Goal: Information Seeking & Learning: Learn about a topic

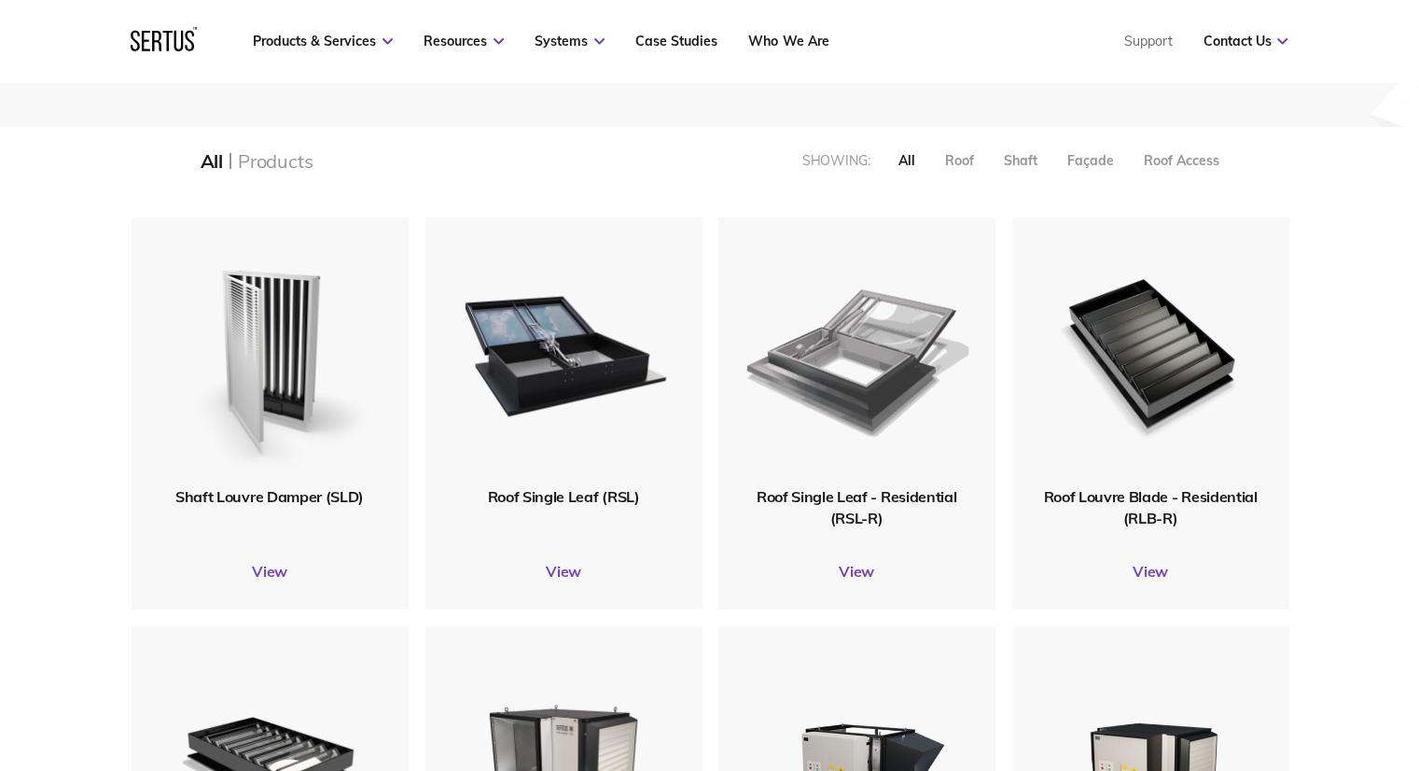
scroll to position [467, 0]
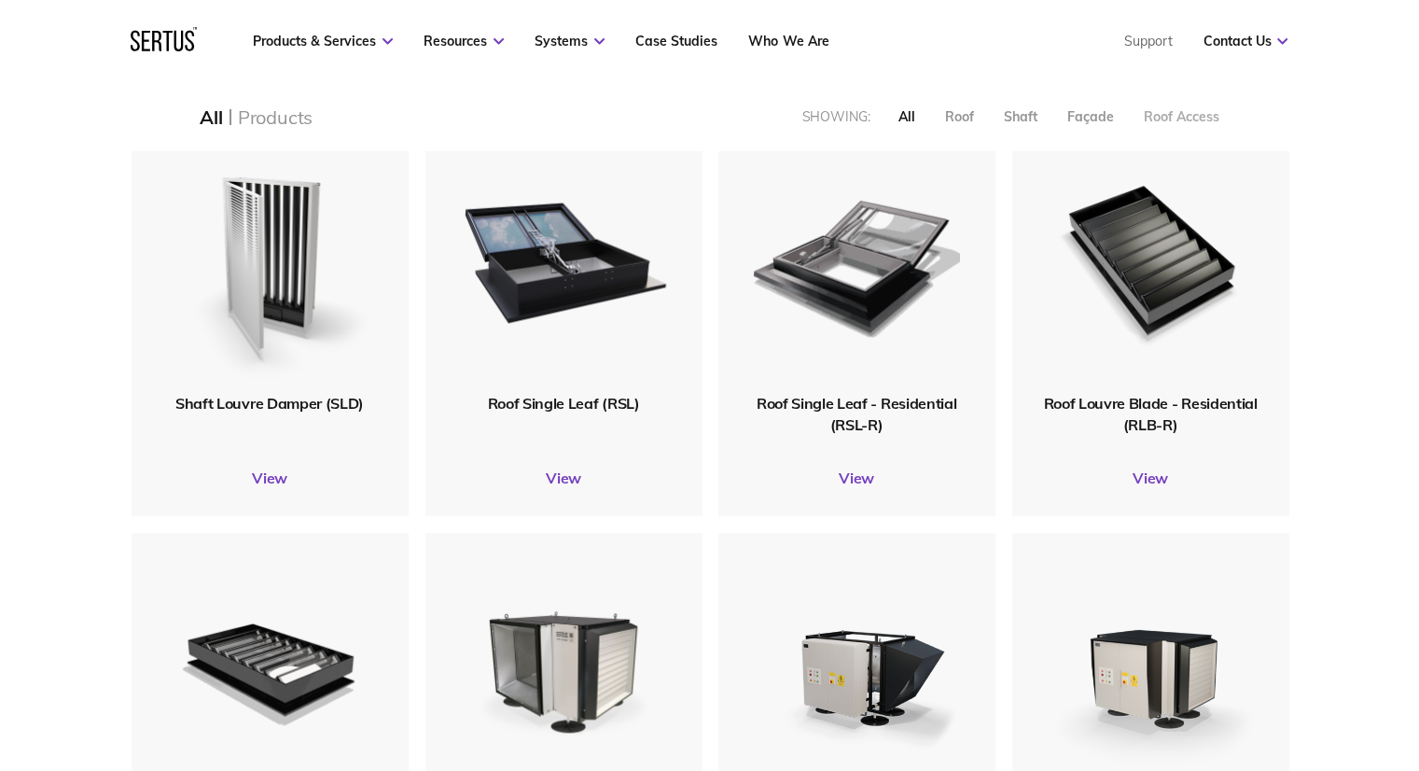
click at [1167, 121] on div "Roof Access" at bounding box center [1181, 116] width 76 height 17
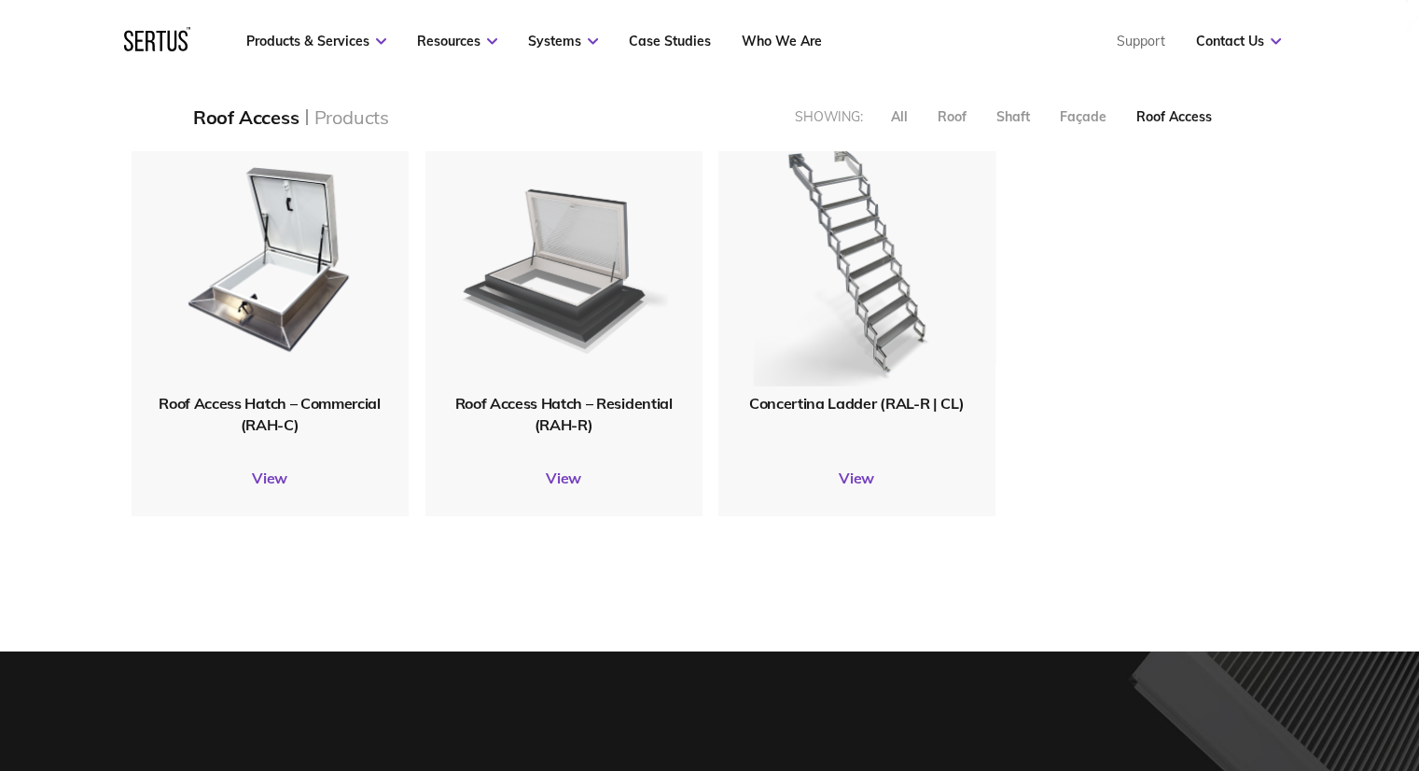
scroll to position [8, 8]
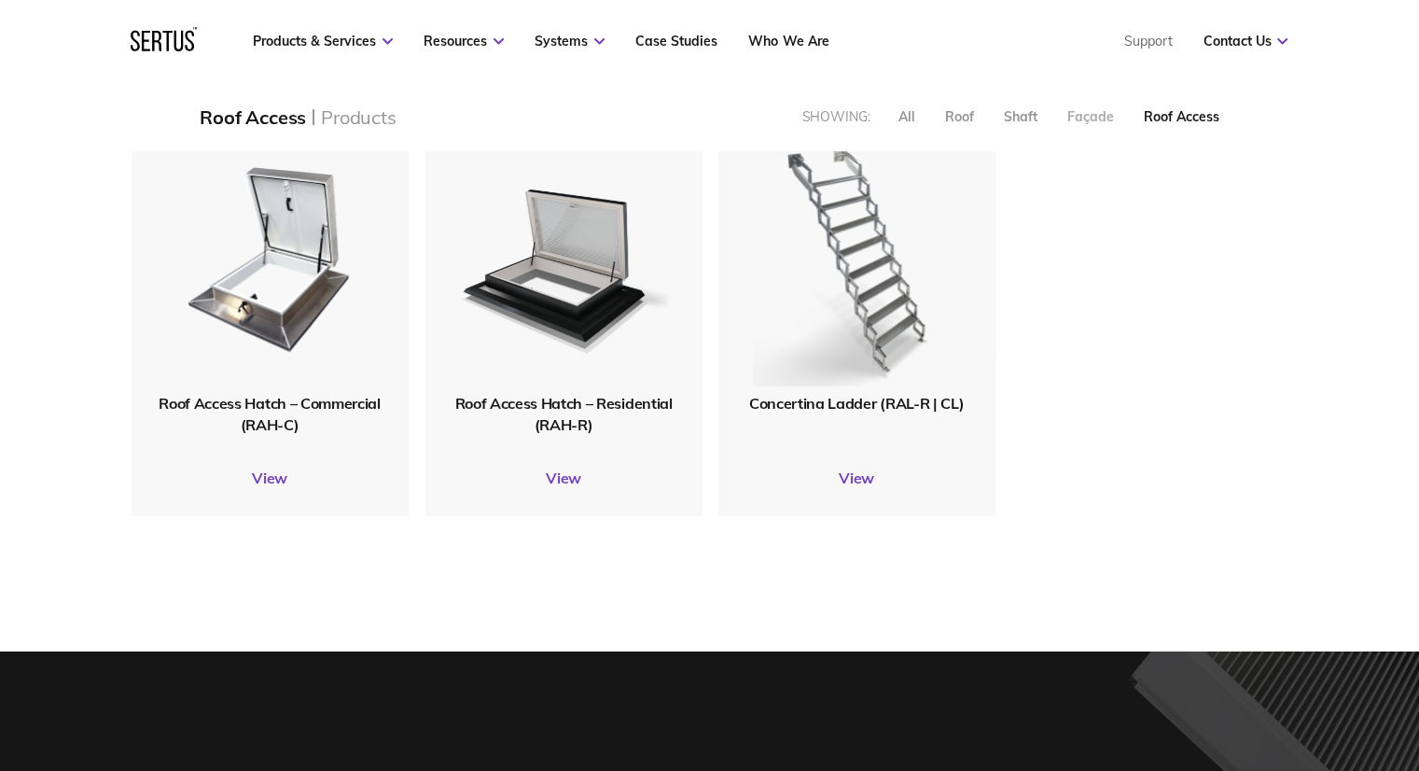
click at [1101, 114] on div "Façade" at bounding box center [1090, 116] width 47 height 17
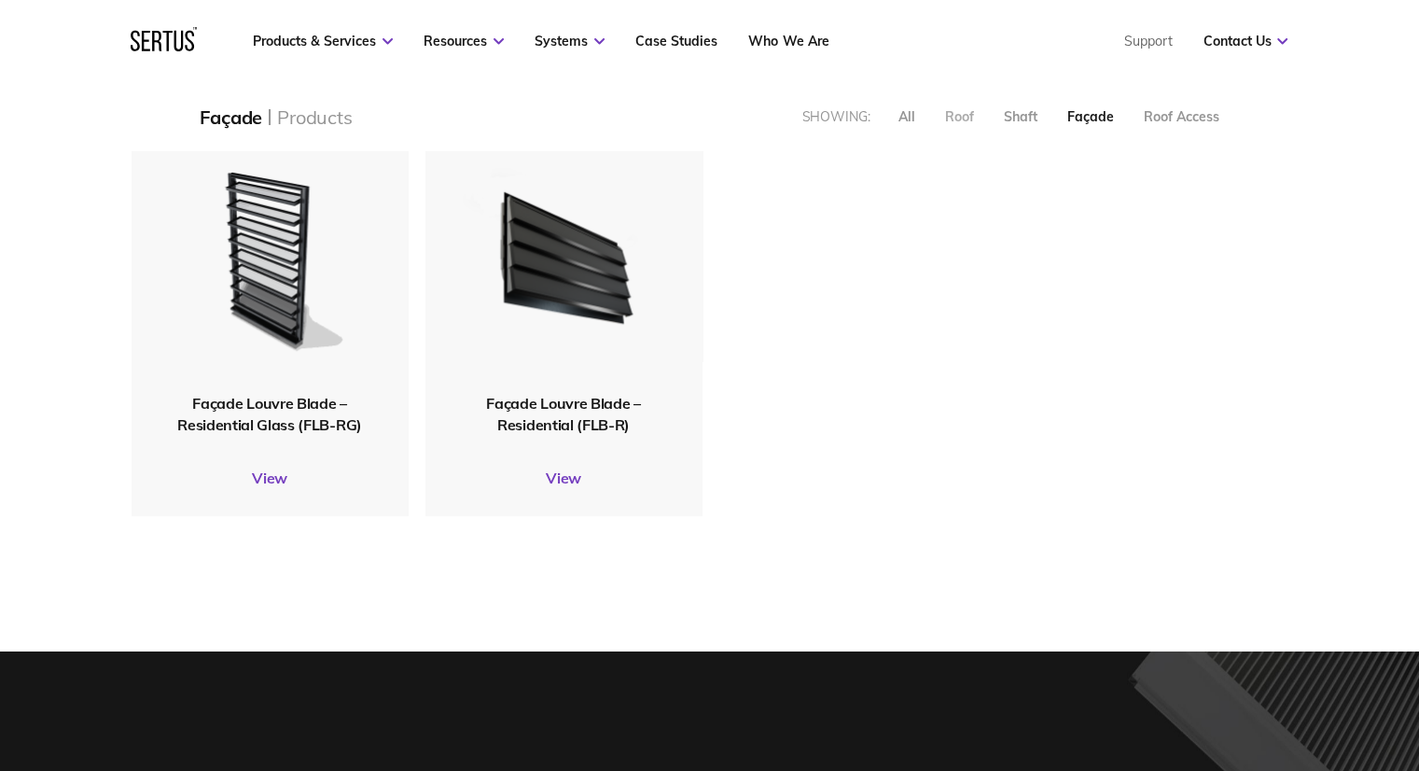
click at [944, 120] on div "Roof" at bounding box center [958, 116] width 29 height 17
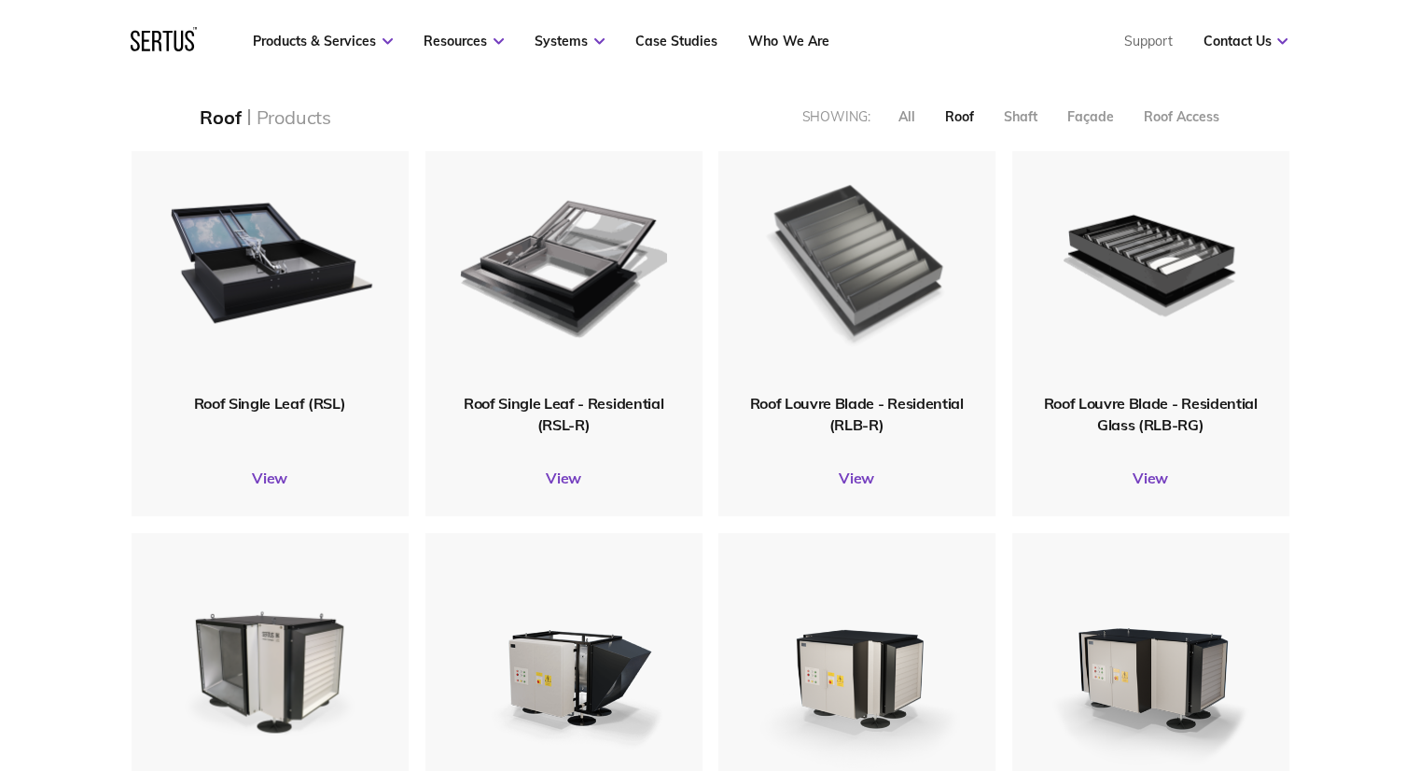
scroll to position [1647, 1186]
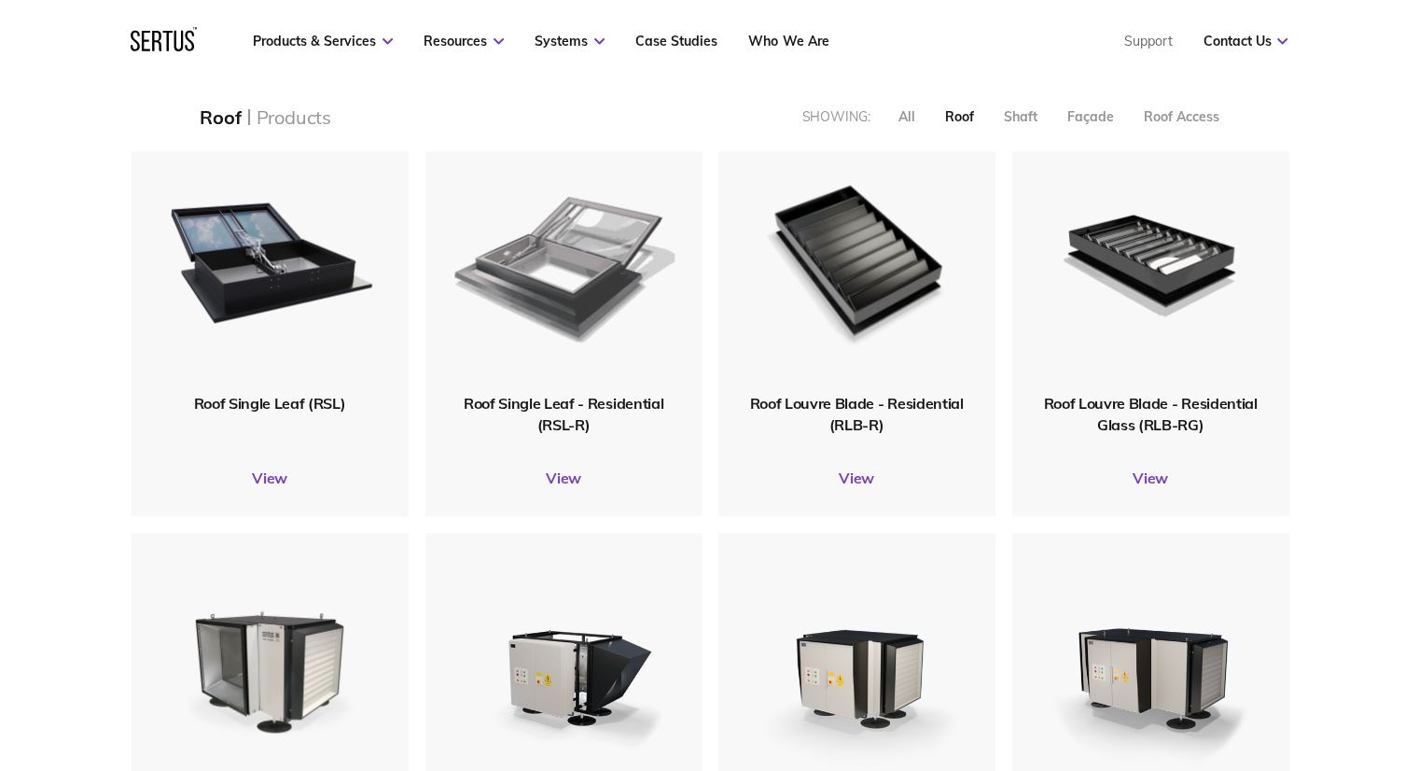
click at [552, 305] on img at bounding box center [563, 258] width 221 height 272
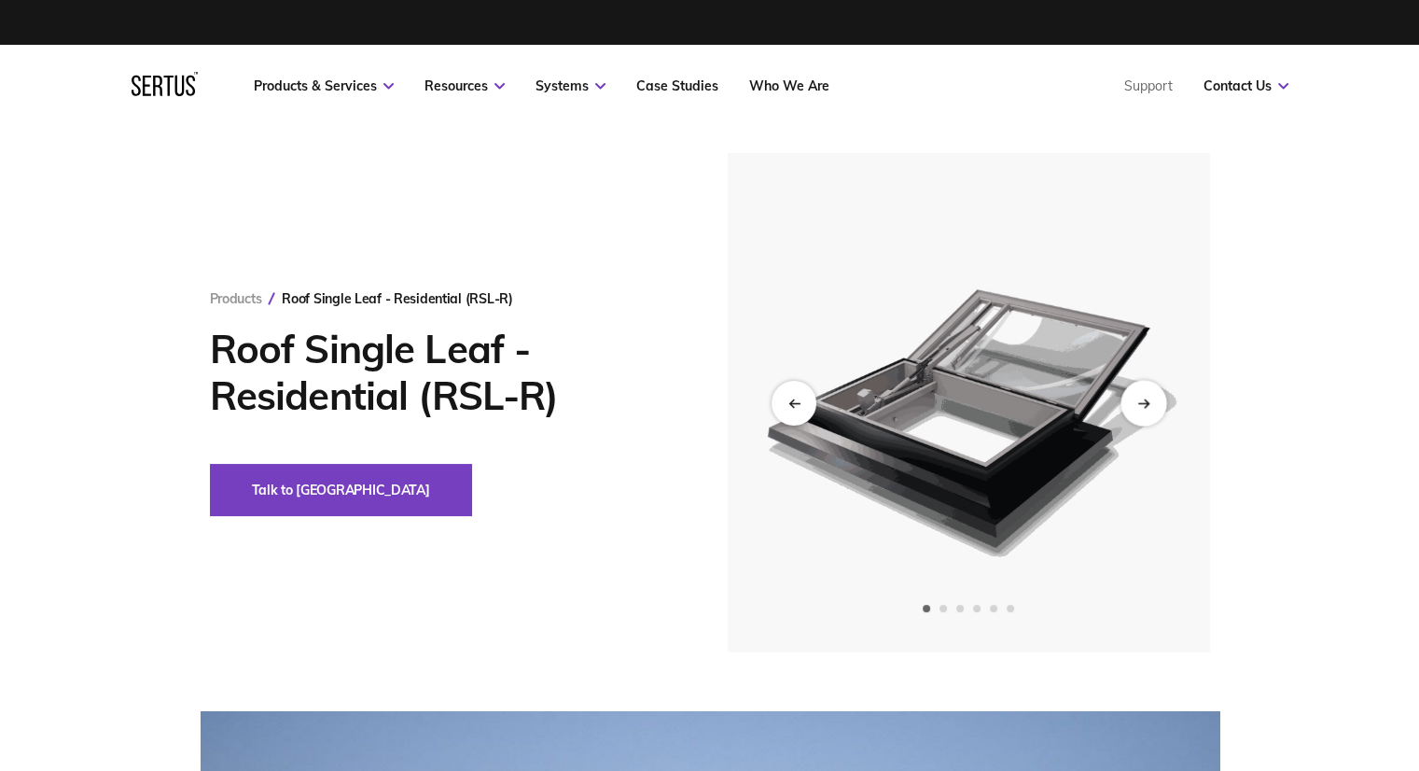
click at [1150, 397] on div "Next slide" at bounding box center [1144, 403] width 46 height 46
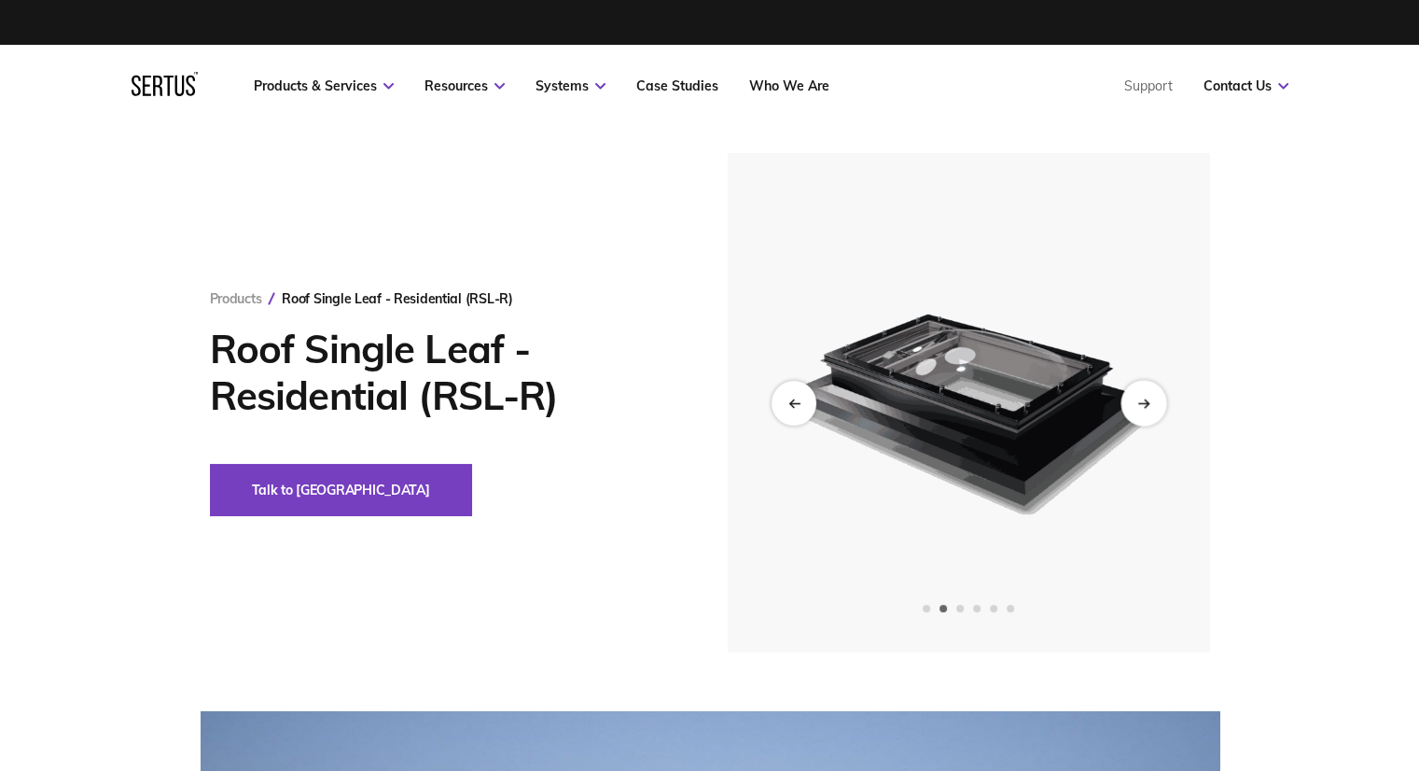
click at [1150, 408] on div "Next slide" at bounding box center [1144, 403] width 46 height 46
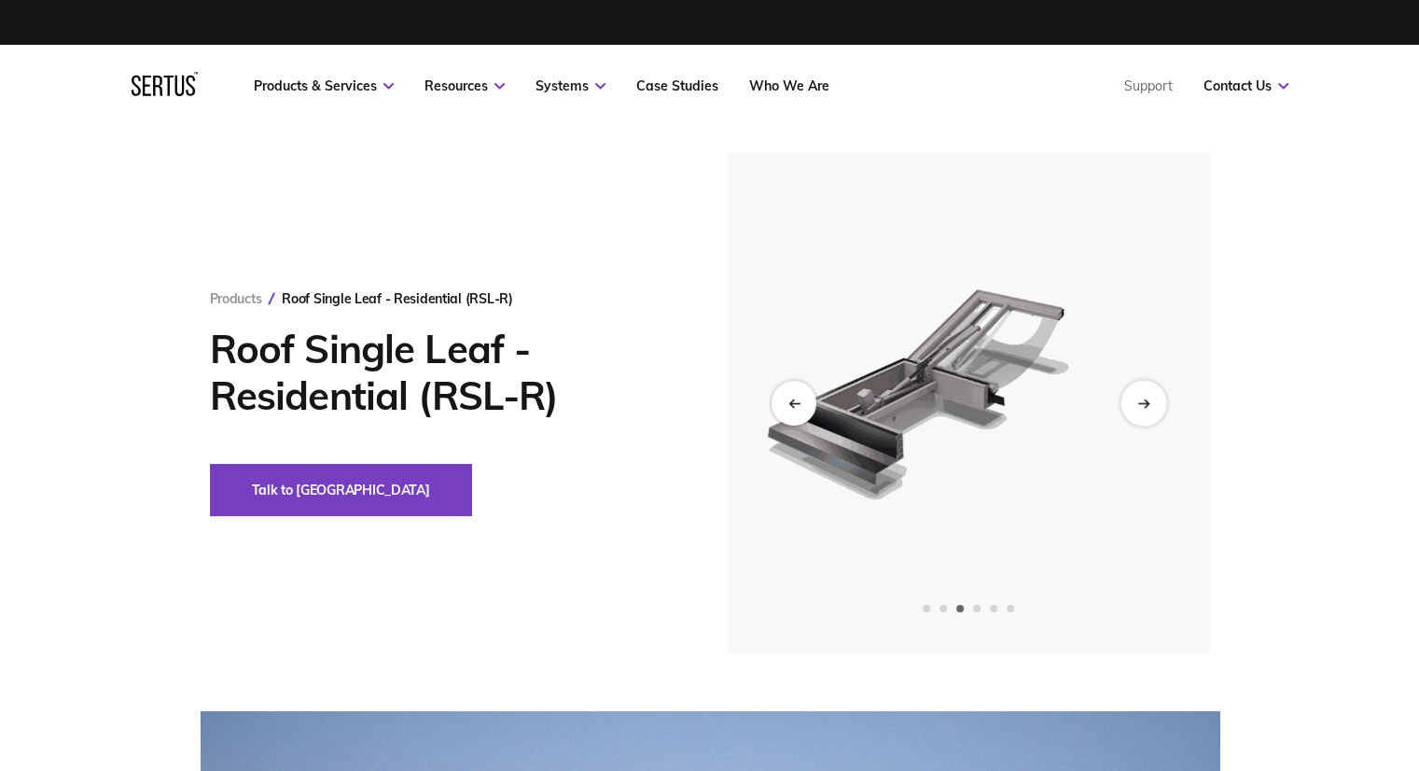
click at [1148, 412] on div "Next slide" at bounding box center [1144, 403] width 46 height 46
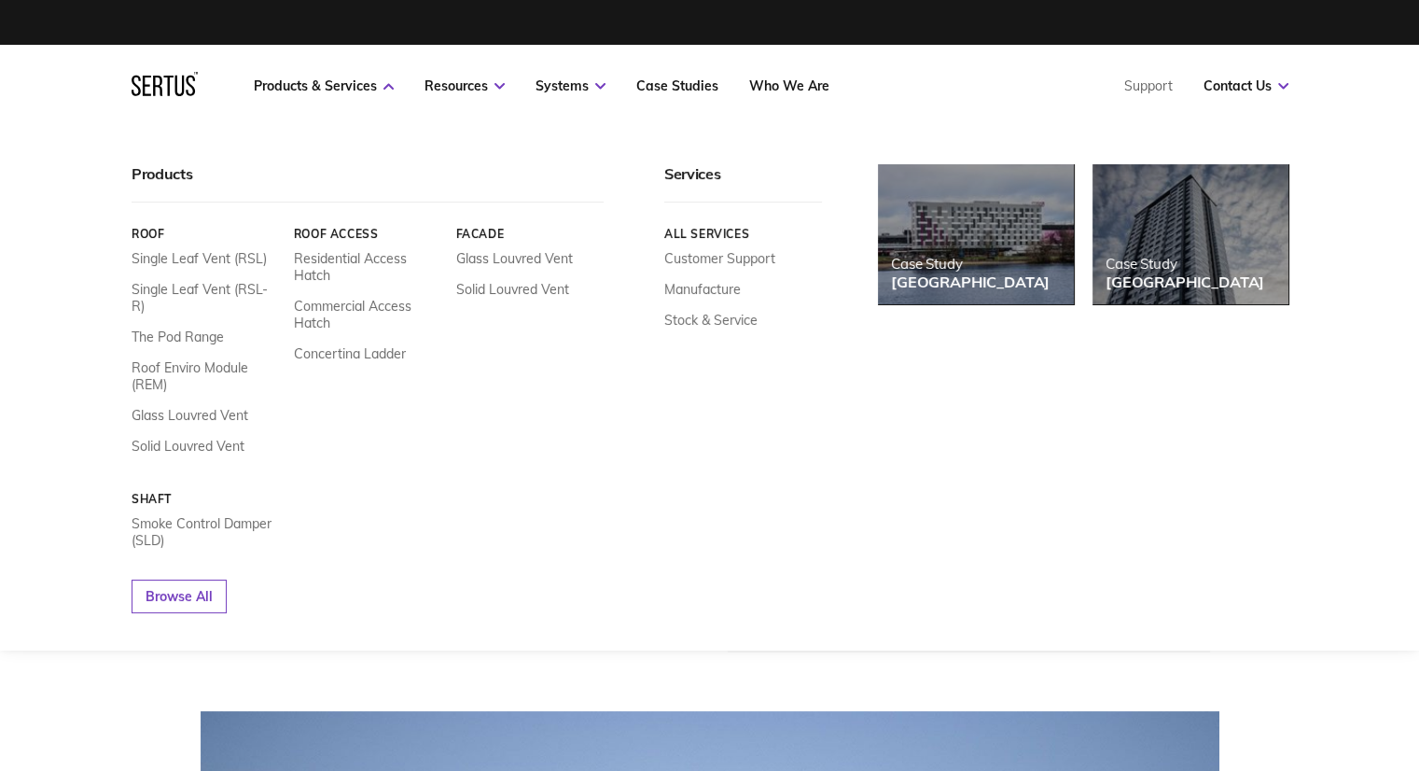
click at [160, 85] on icon at bounding box center [165, 84] width 66 height 24
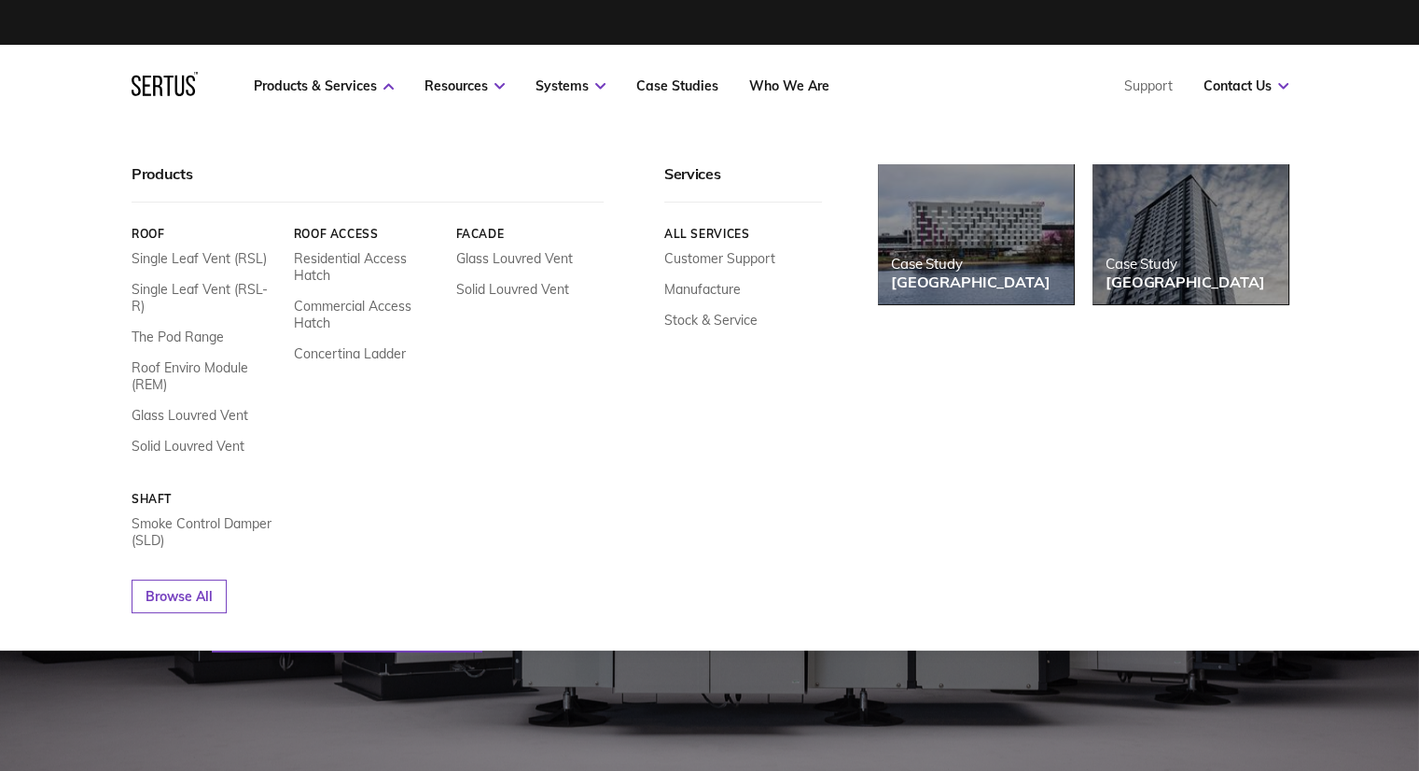
click at [337, 232] on link "Roof Access" at bounding box center [367, 234] width 148 height 14
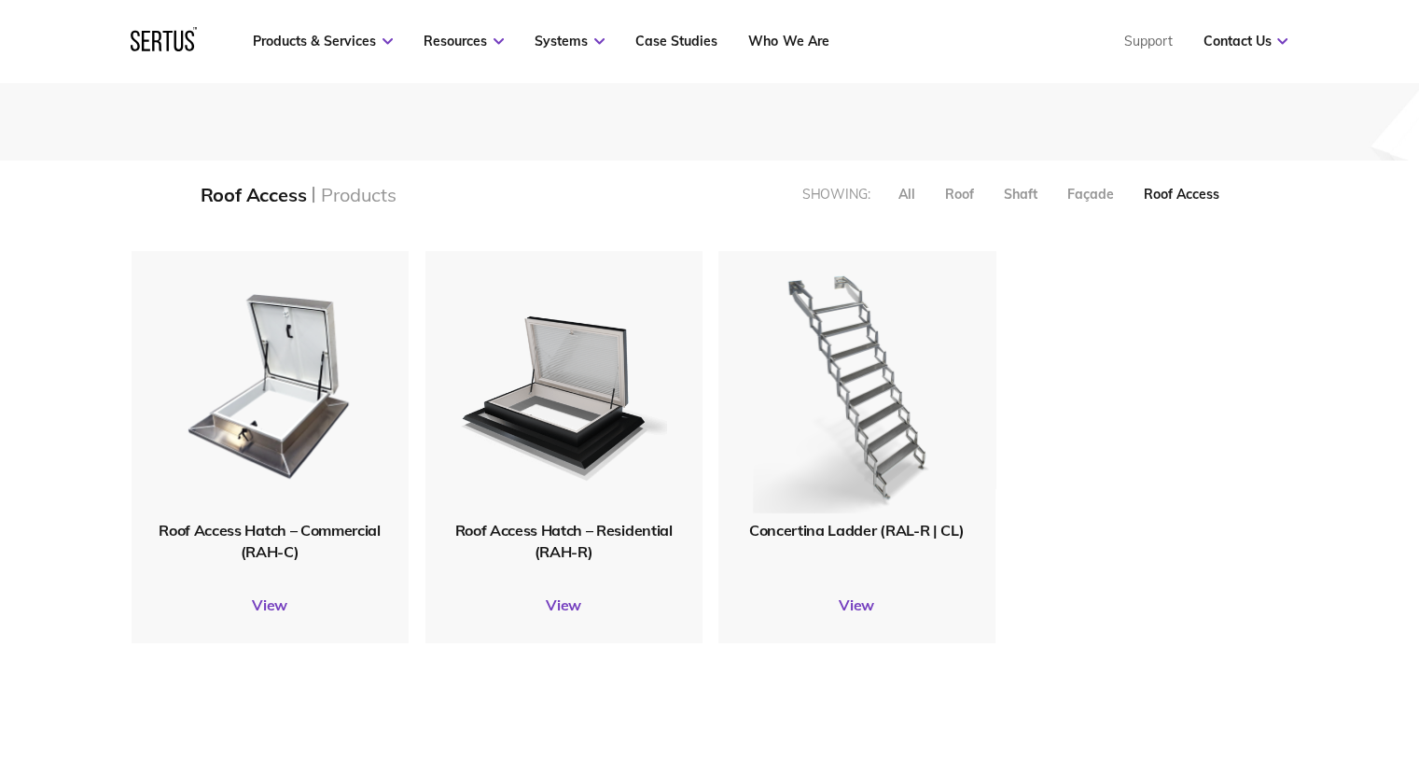
scroll to position [373, 0]
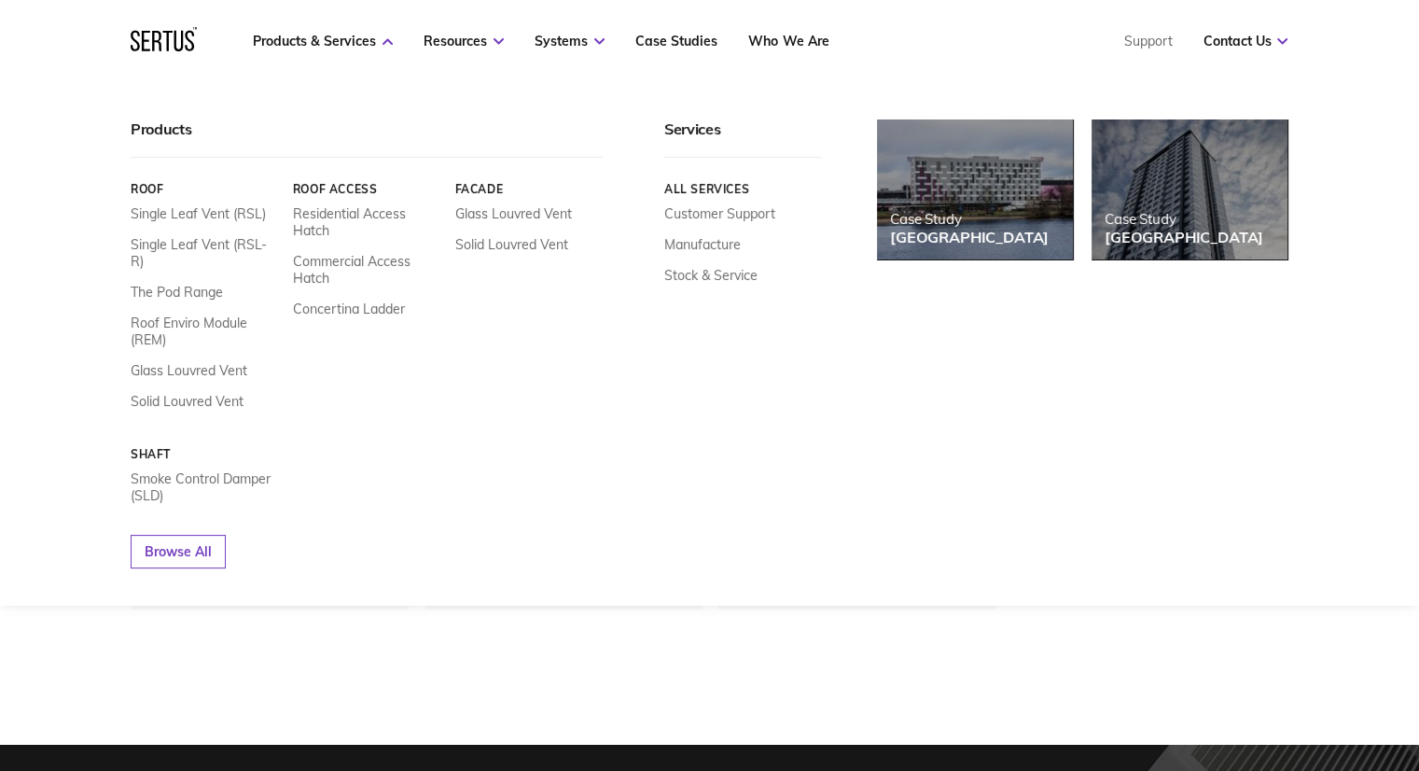
click at [148, 189] on link "Roof" at bounding box center [205, 189] width 148 height 14
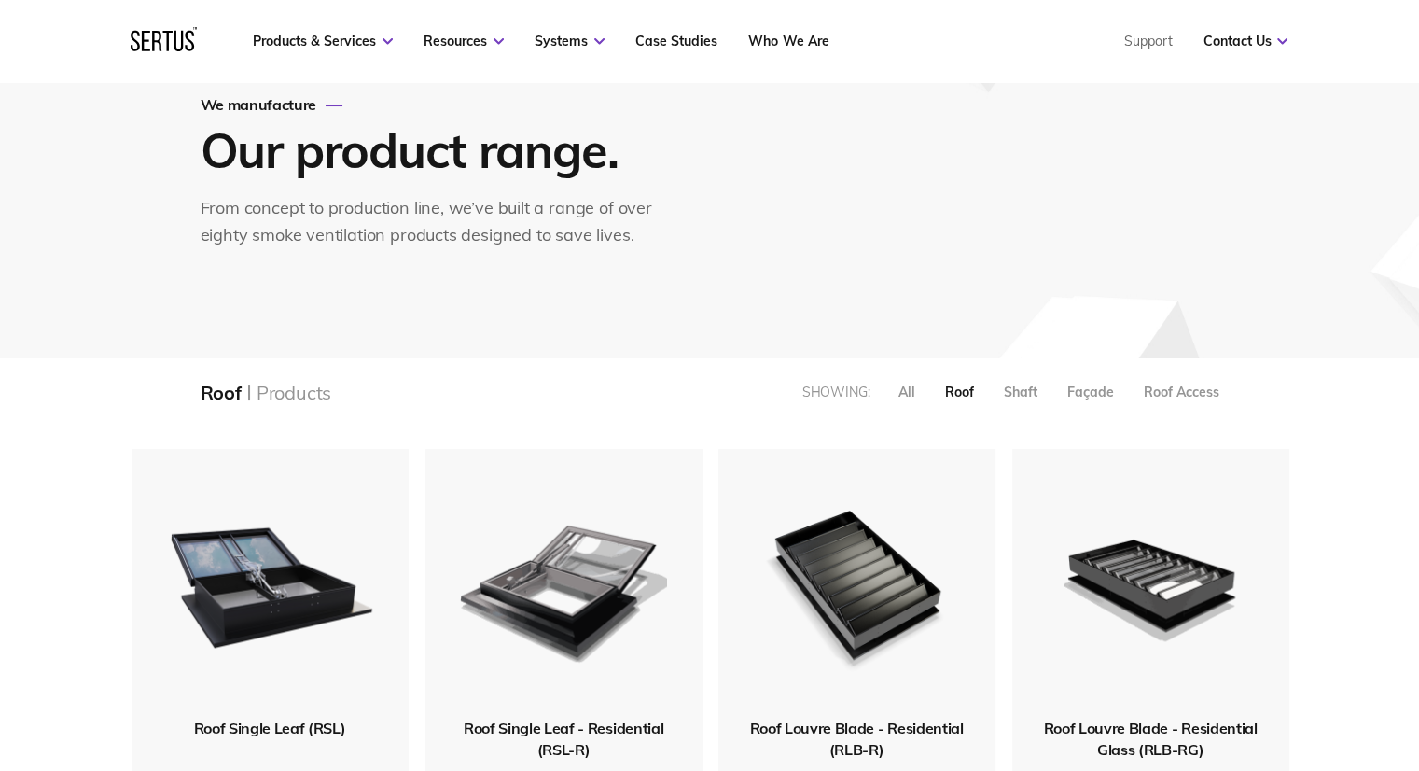
scroll to position [187, 0]
